Goal: Transaction & Acquisition: Purchase product/service

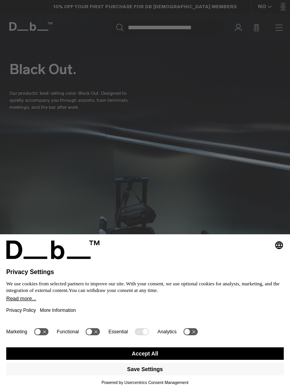
click at [223, 354] on button "Accept All" at bounding box center [144, 353] width 277 height 12
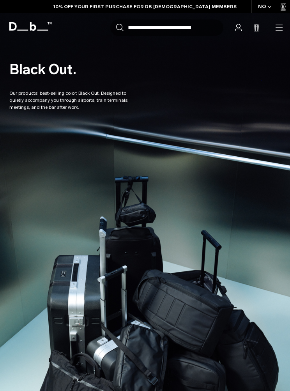
click at [0, 0] on icon "button" at bounding box center [0, 0] width 0 height 0
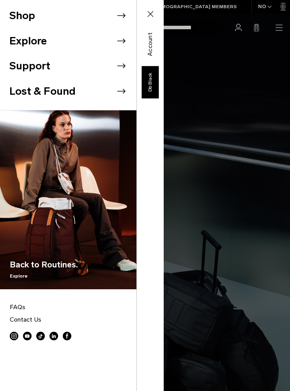
click at [18, 16] on li "Shop" at bounding box center [72, 15] width 127 height 25
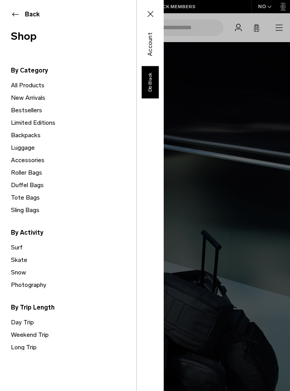
click at [21, 136] on link "Backpacks" at bounding box center [73, 135] width 125 height 12
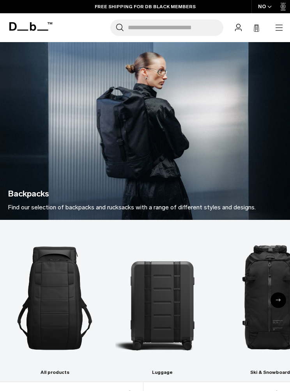
click at [268, 10] on div "NO" at bounding box center [264, 6] width 27 height 13
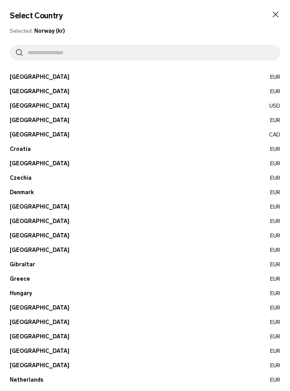
click at [248, 53] on input "text" at bounding box center [148, 53] width 251 height 16
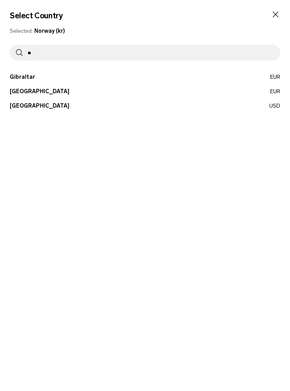
type input "**"
click at [180, 109] on button "United States USD" at bounding box center [145, 106] width 270 height 8
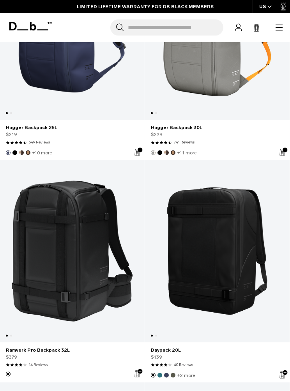
scroll to position [1566, 0]
